Goal: Information Seeking & Learning: Learn about a topic

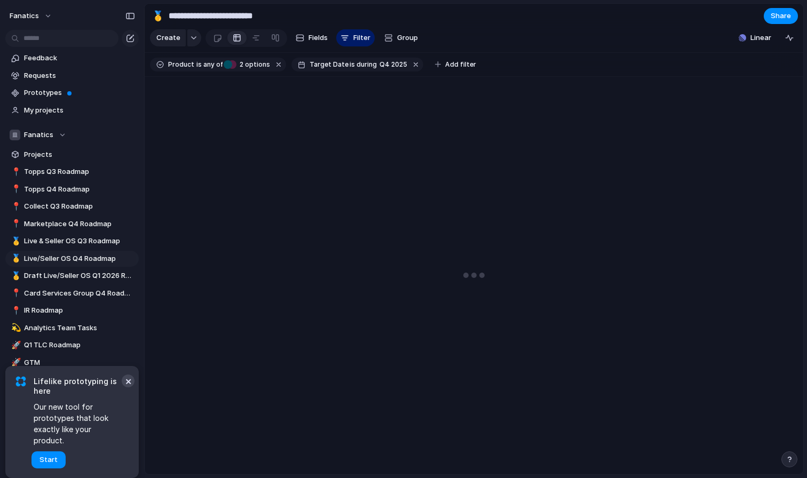
click at [127, 387] on button "×" at bounding box center [128, 381] width 13 height 13
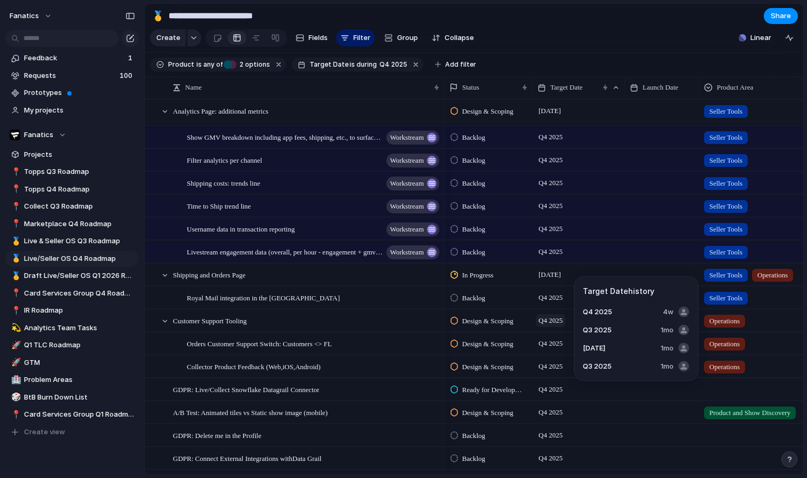
scroll to position [1782, 0]
